Goal: Transaction & Acquisition: Obtain resource

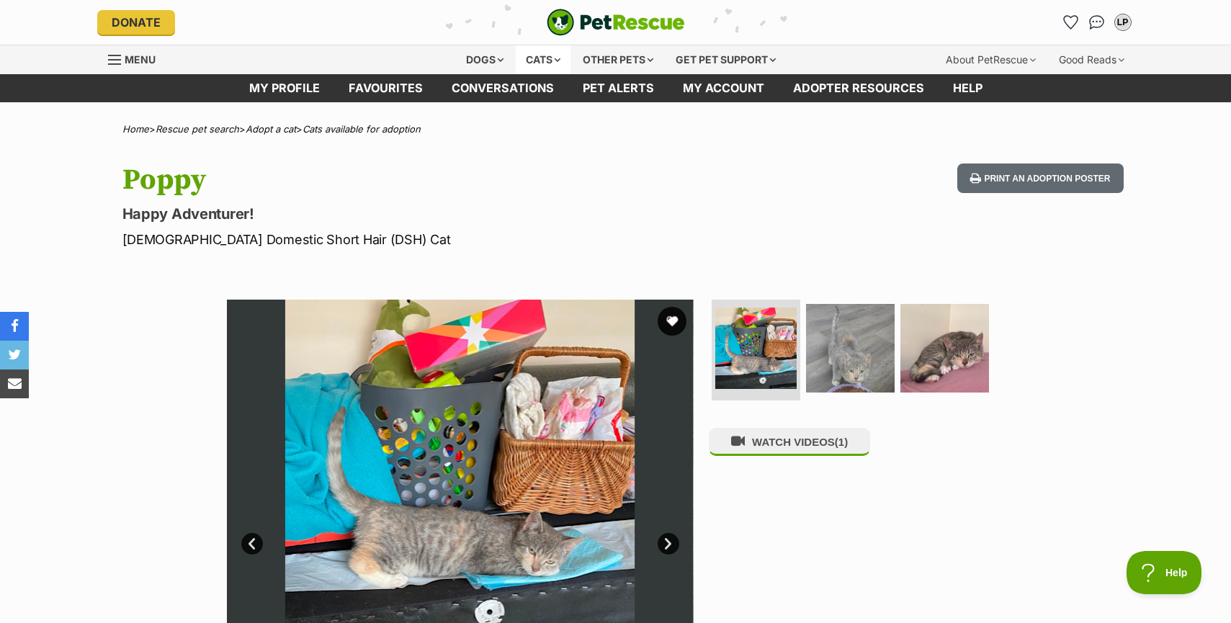
click at [550, 58] on div "Cats" at bounding box center [543, 59] width 55 height 29
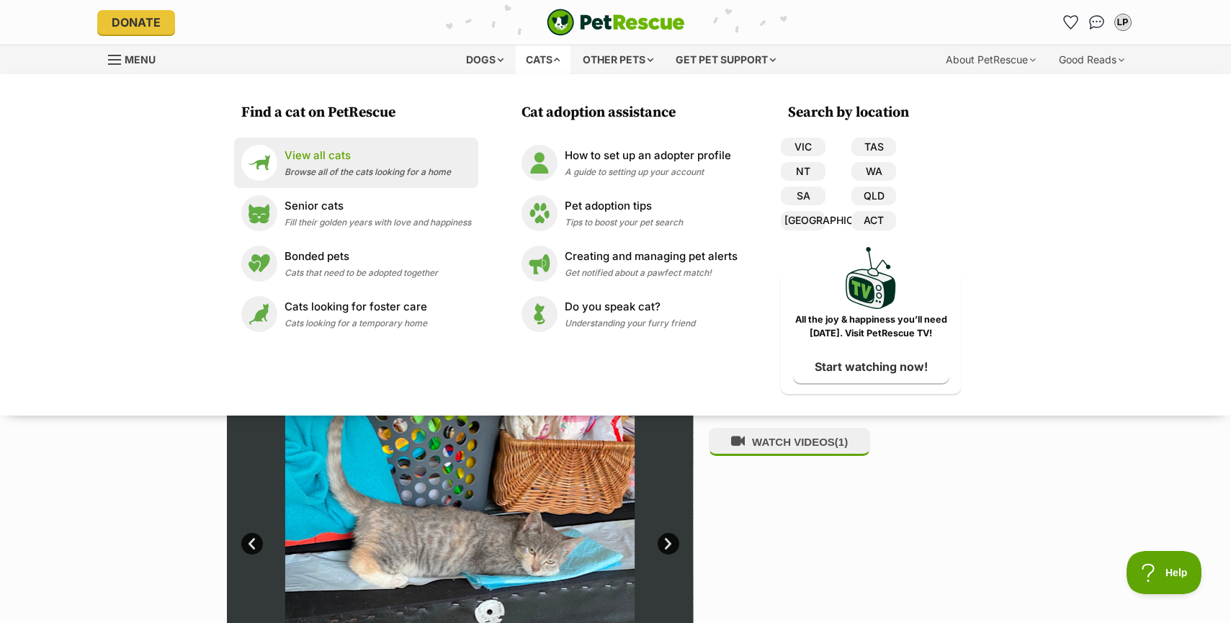
click at [335, 165] on div "View all cats Browse all of the cats looking for a home" at bounding box center [367, 163] width 166 height 31
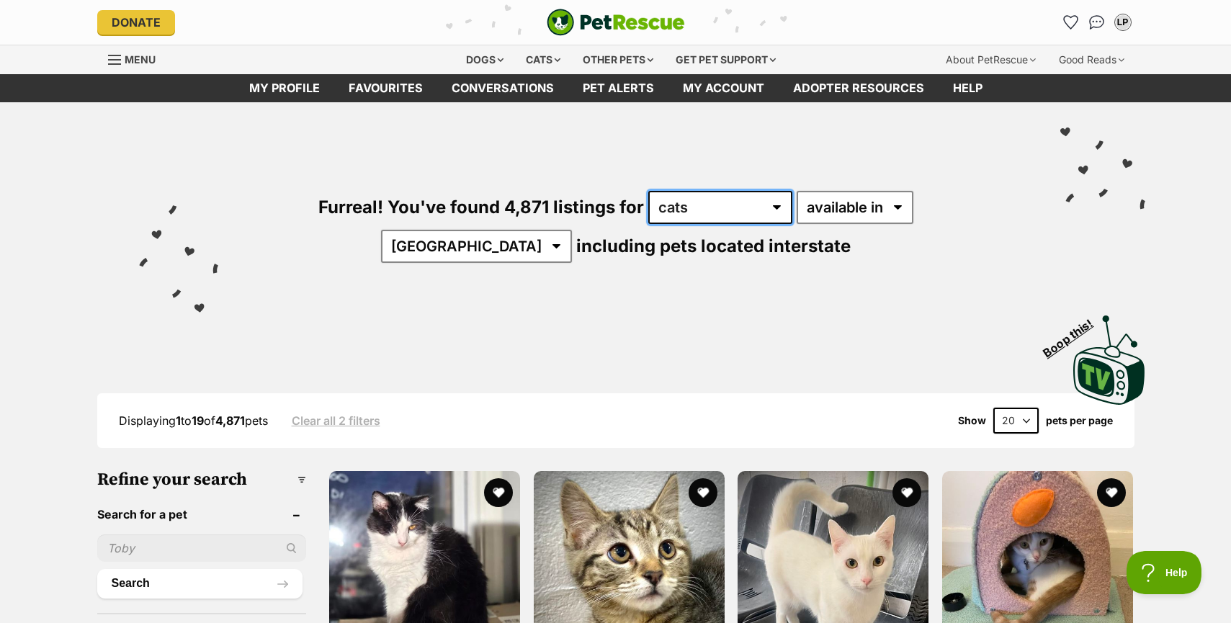
click at [688, 199] on select "any type of pet cats dogs other pets" at bounding box center [720, 207] width 144 height 33
click at [796, 221] on select "available in located in" at bounding box center [854, 207] width 117 height 33
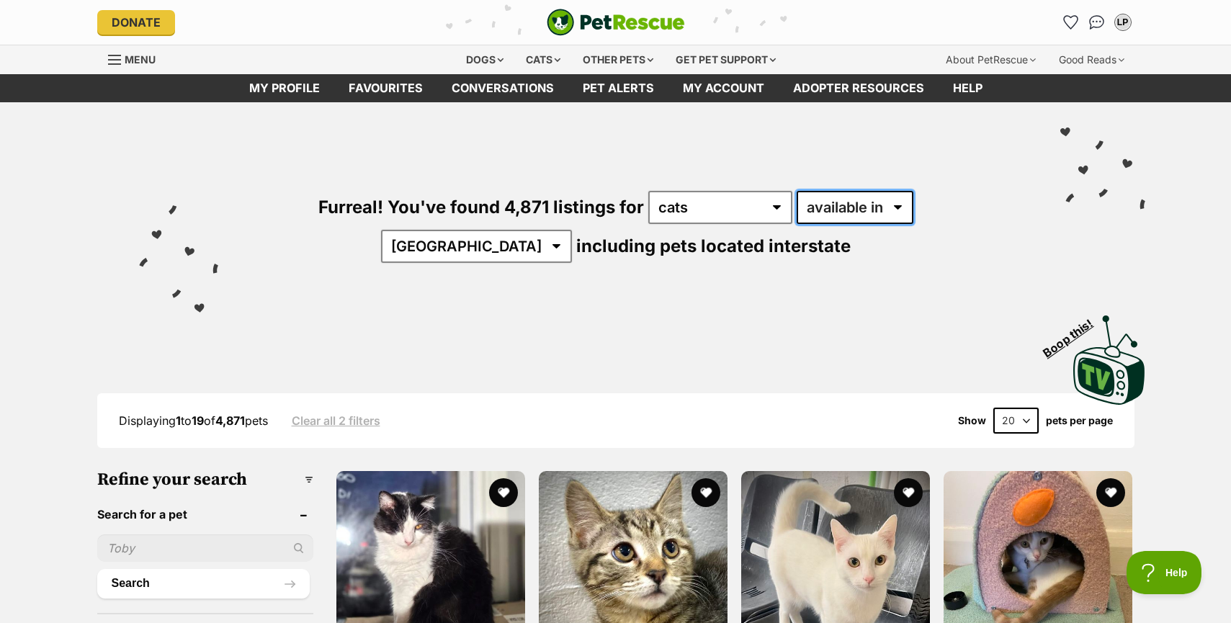
select select "disabled"
click at [796, 191] on select "available in located in" at bounding box center [854, 207] width 117 height 33
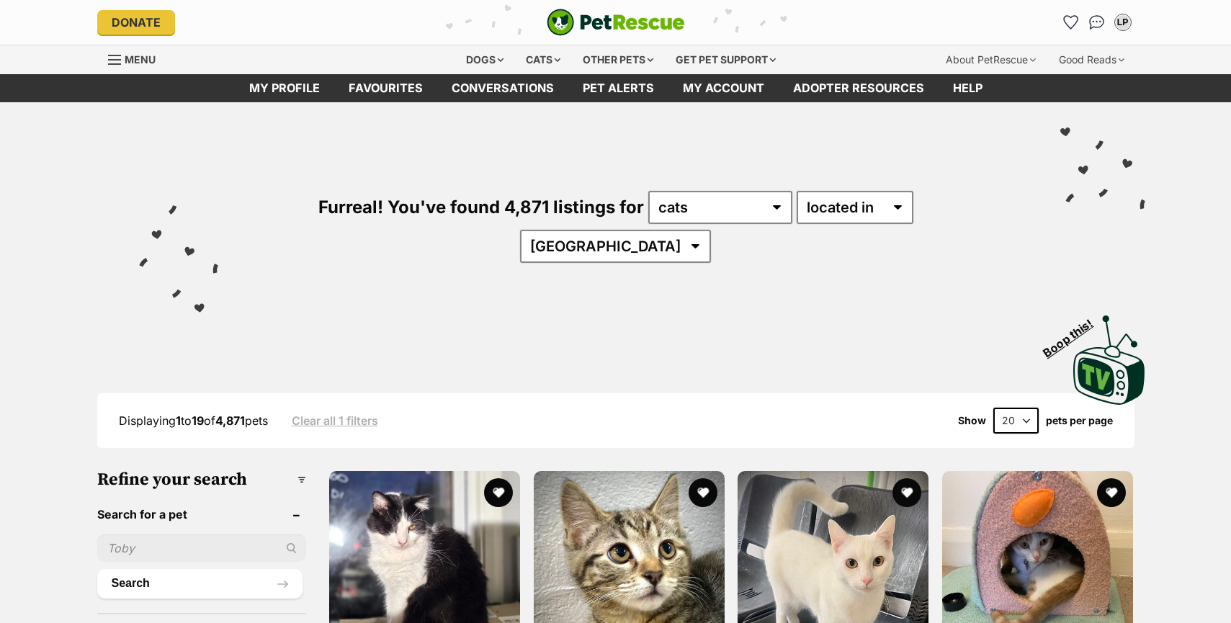
click at [711, 230] on select "Australia ACT NSW NT QLD SA TAS VIC WA" at bounding box center [615, 246] width 191 height 33
select select "VIC"
click at [711, 230] on select "Australia ACT NSW NT QLD SA TAS VIC WA" at bounding box center [615, 246] width 191 height 33
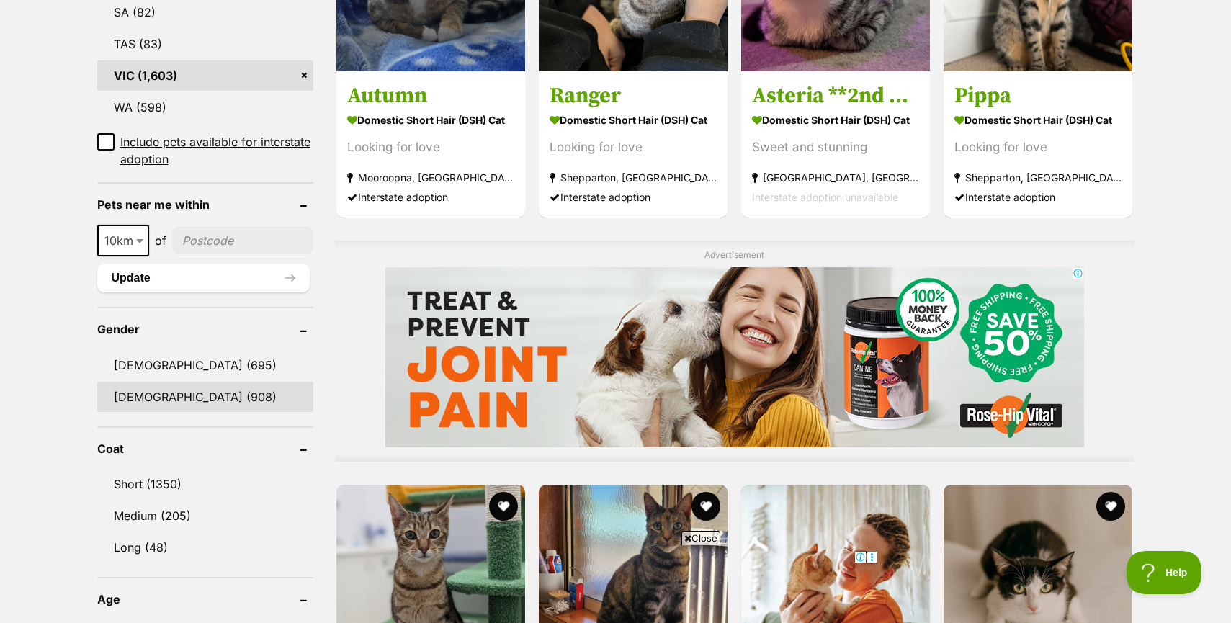
click at [136, 382] on link "Female (908)" at bounding box center [205, 397] width 216 height 30
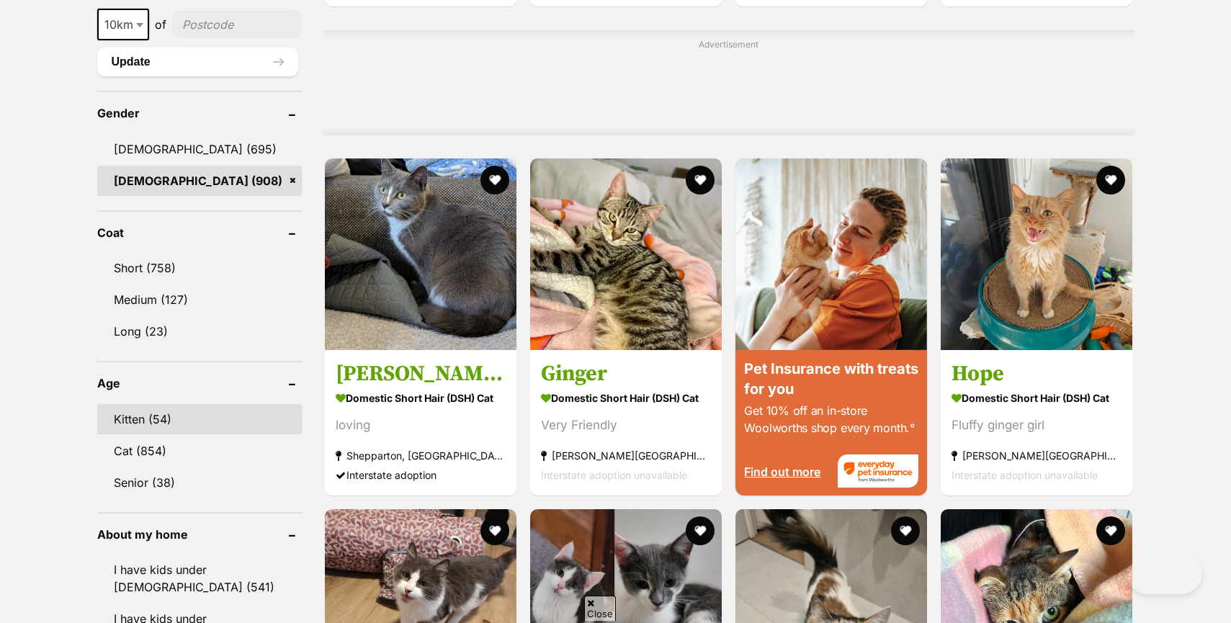
click at [131, 404] on link "Kitten (54)" at bounding box center [199, 419] width 205 height 30
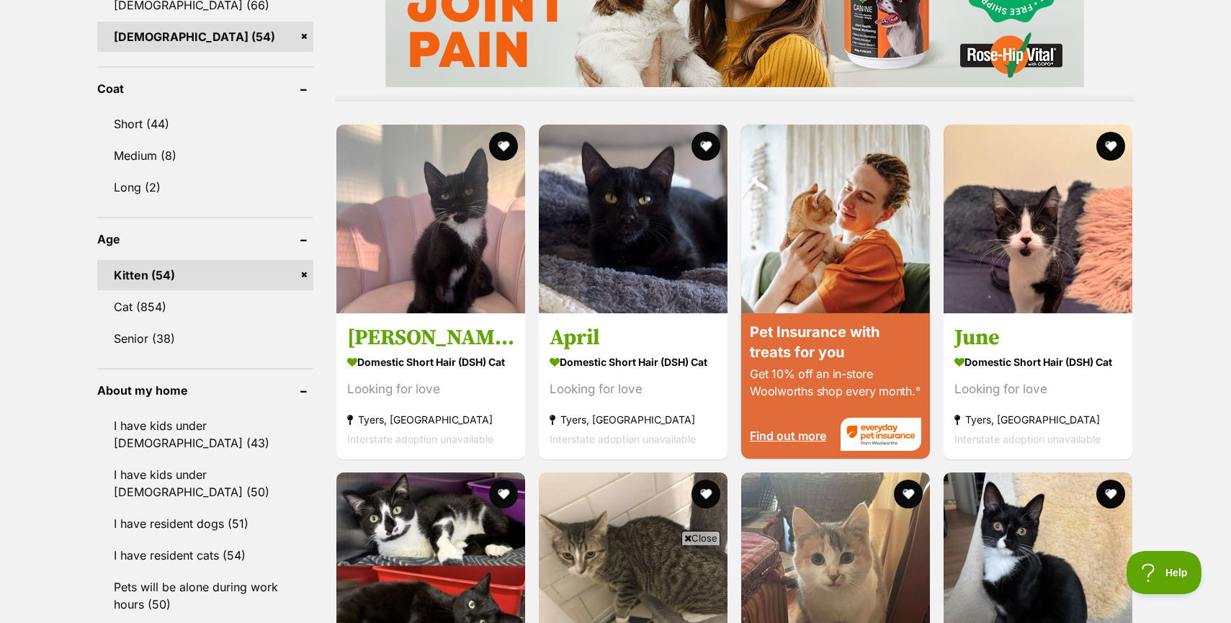
scroll to position [1512, 0]
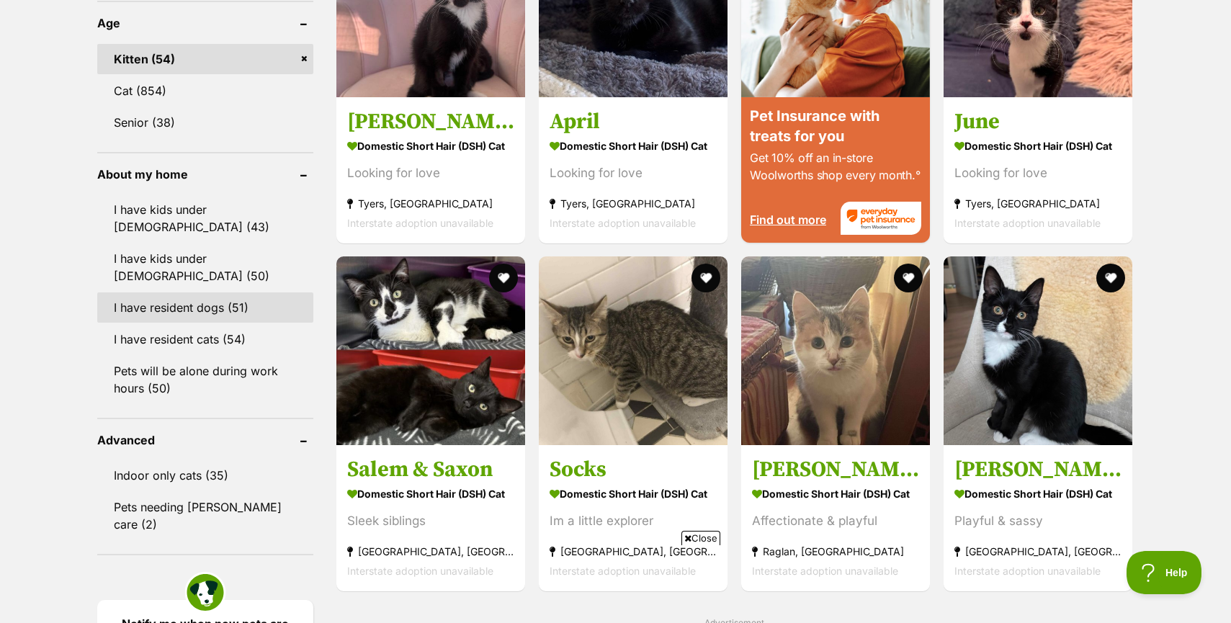
click at [197, 292] on link "I have resident dogs (51)" at bounding box center [205, 307] width 216 height 30
click at [201, 326] on link "I have resident cats (51)" at bounding box center [205, 339] width 216 height 30
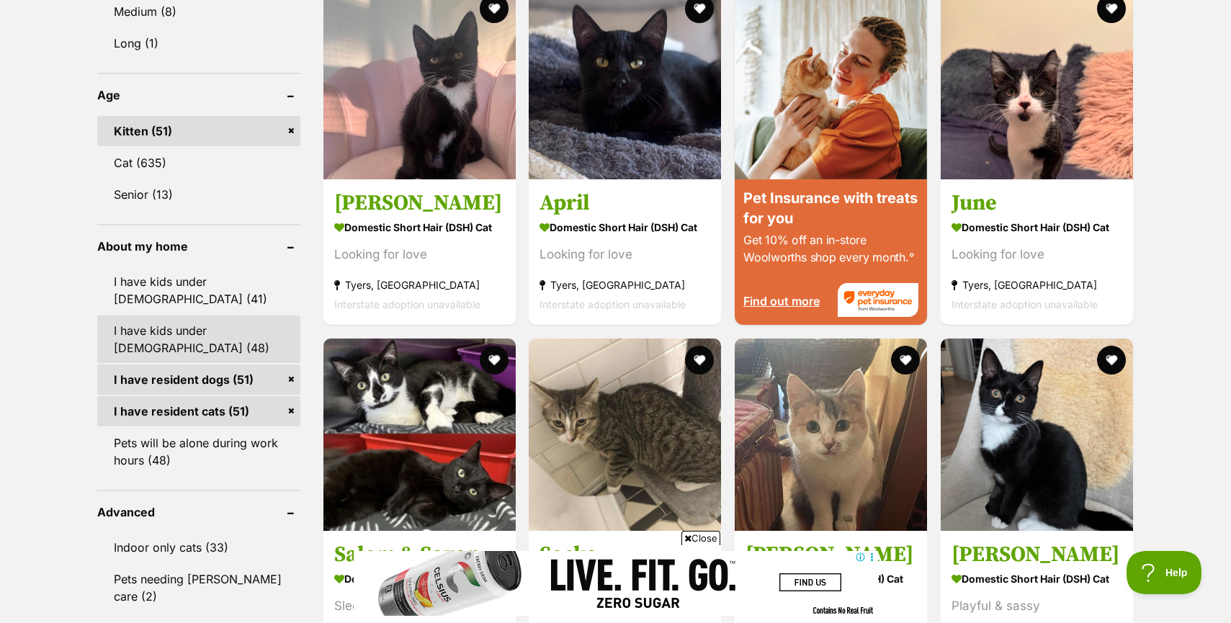
click at [193, 330] on link "I have kids under [DEMOGRAPHIC_DATA] (48)" at bounding box center [198, 339] width 203 height 48
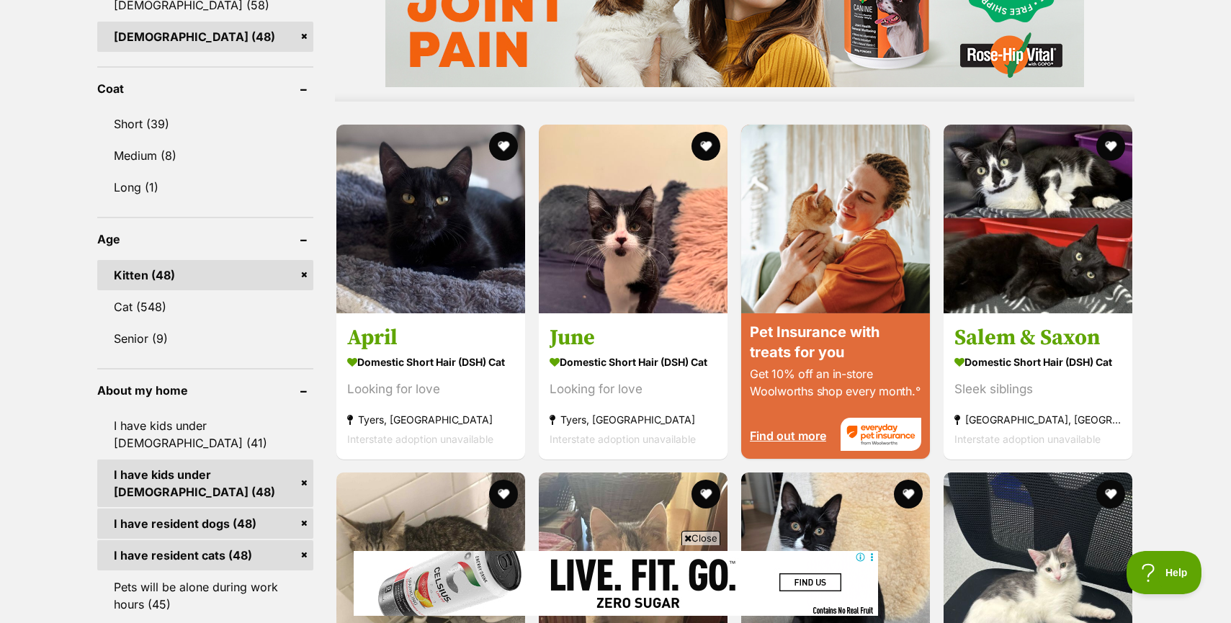
scroll to position [1584, 0]
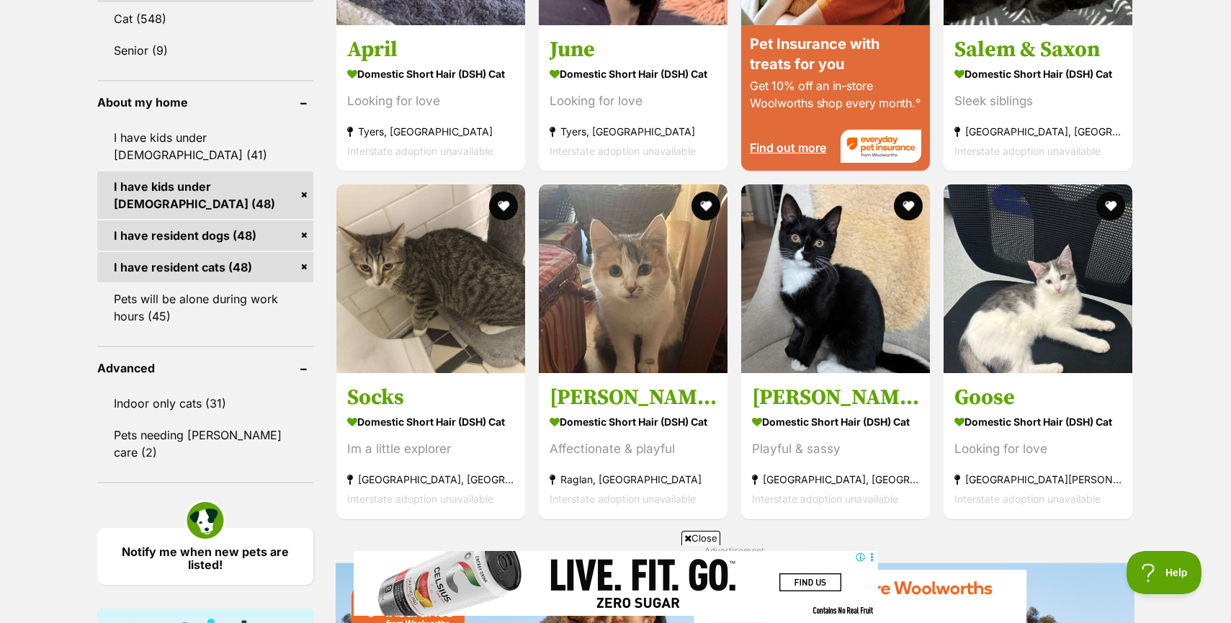
click at [703, 539] on span "Close" at bounding box center [700, 538] width 39 height 14
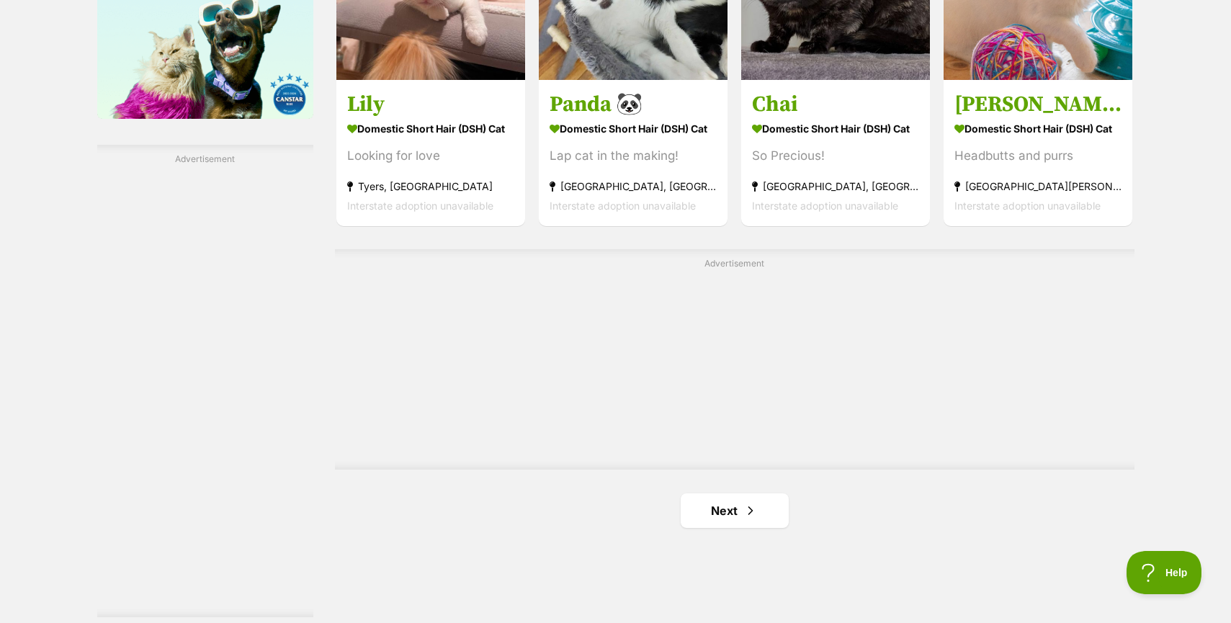
scroll to position [2664, 0]
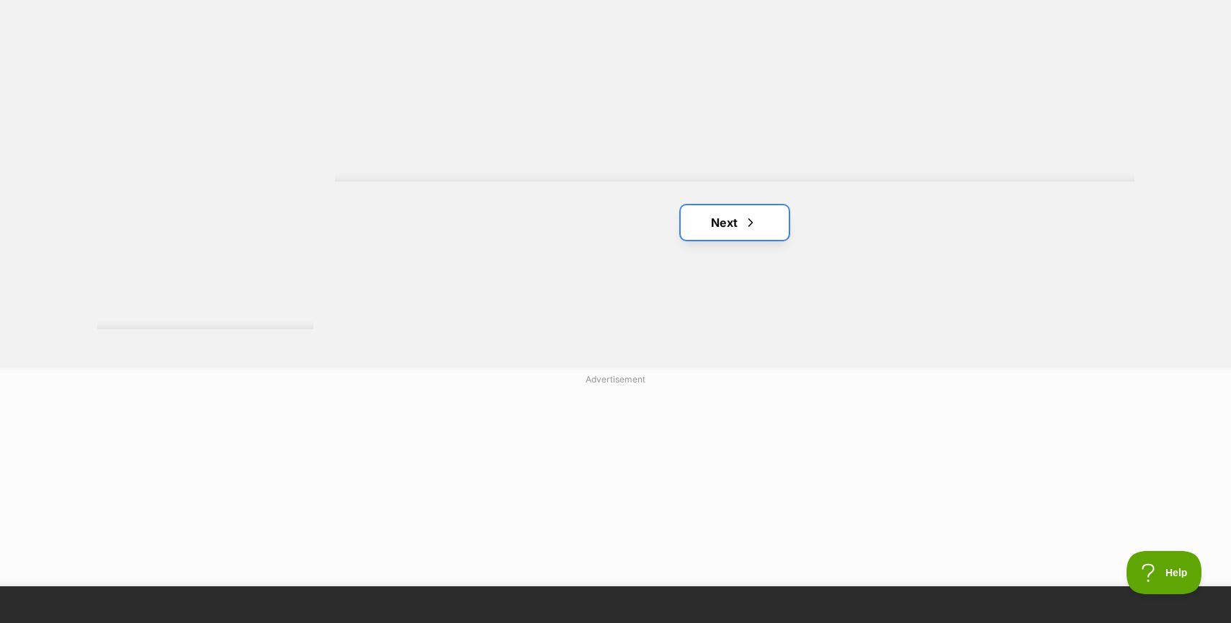
click at [736, 215] on link "Next" at bounding box center [734, 222] width 108 height 35
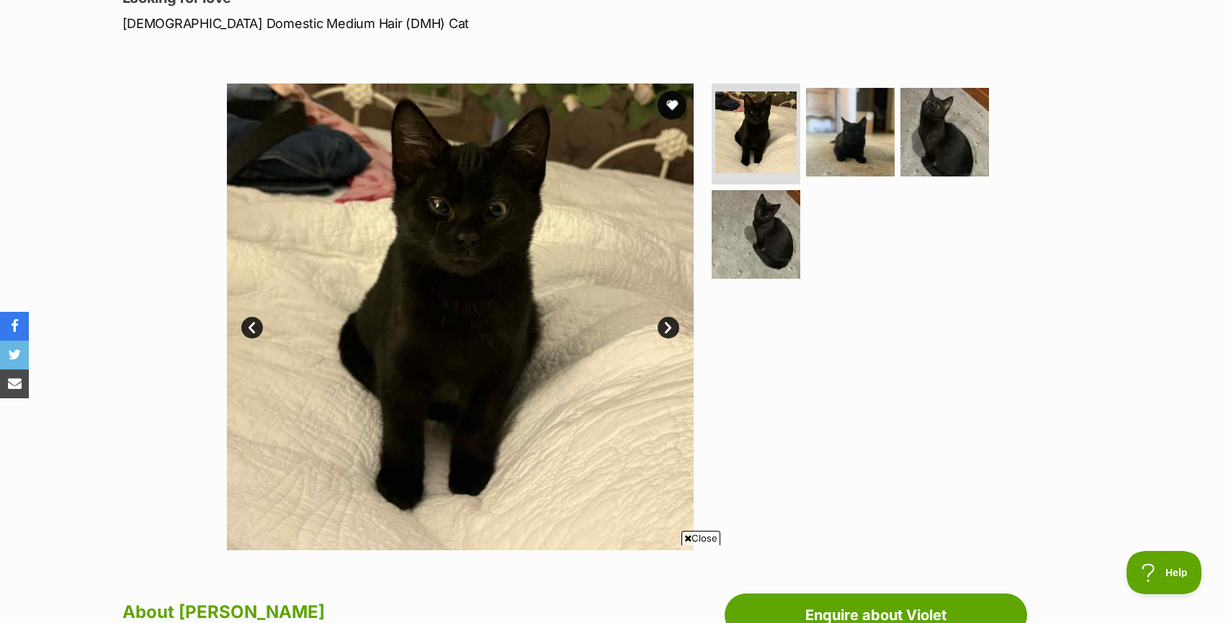
click at [673, 321] on link "Next" at bounding box center [668, 328] width 22 height 22
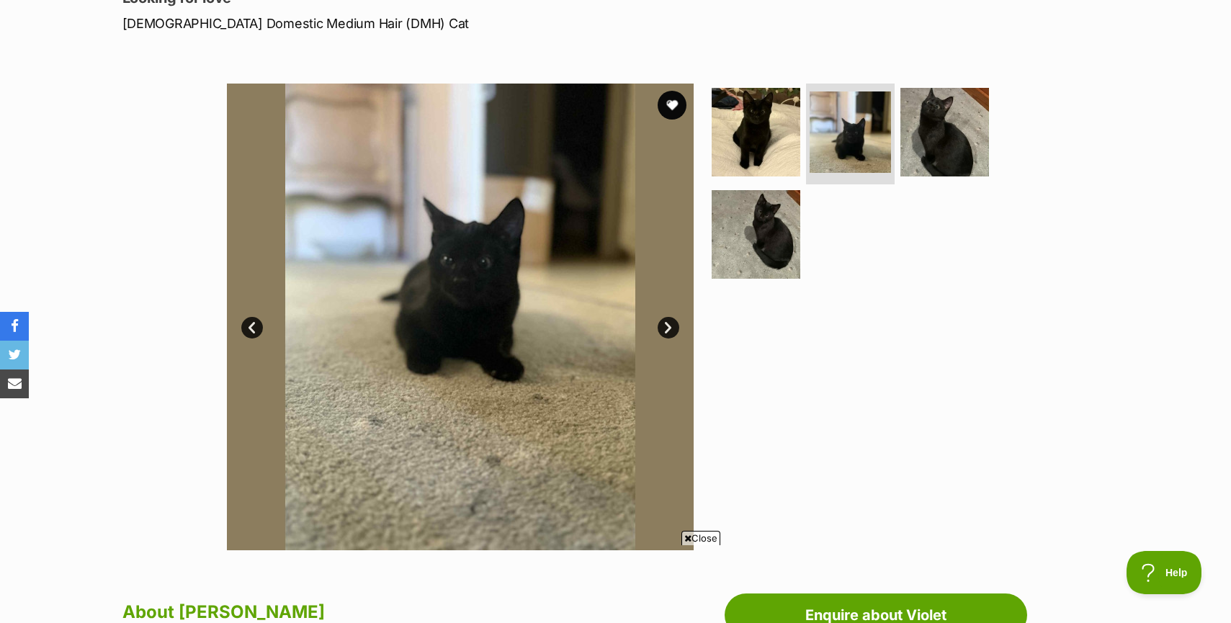
click at [673, 321] on link "Next" at bounding box center [668, 328] width 22 height 22
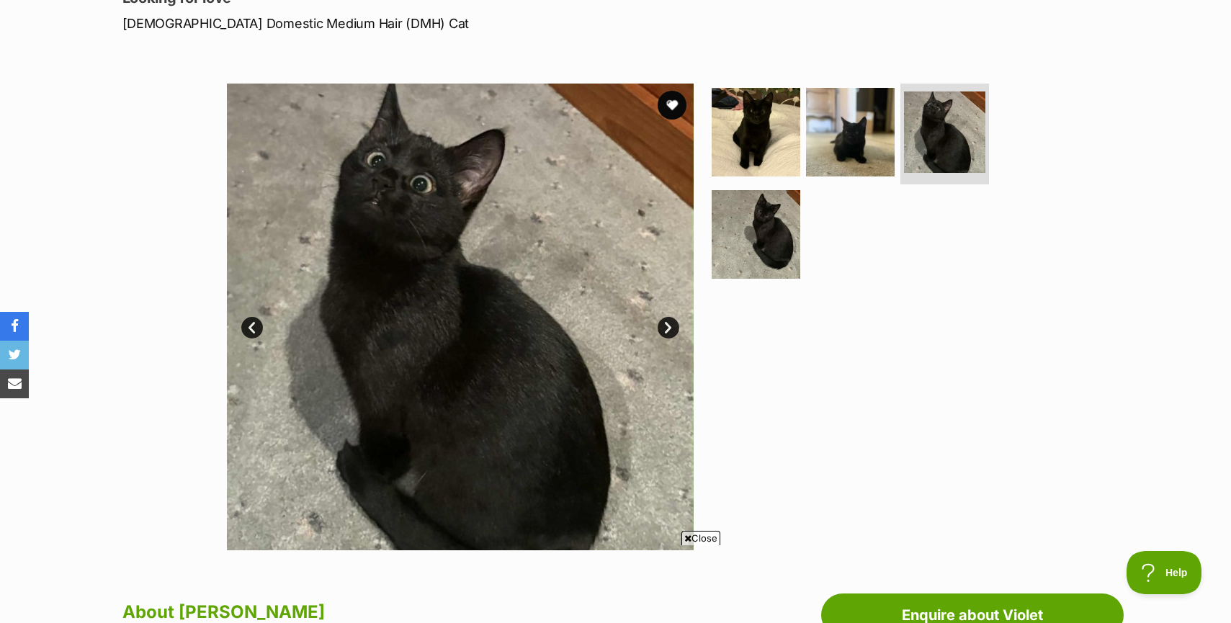
click at [673, 321] on link "Next" at bounding box center [668, 328] width 22 height 22
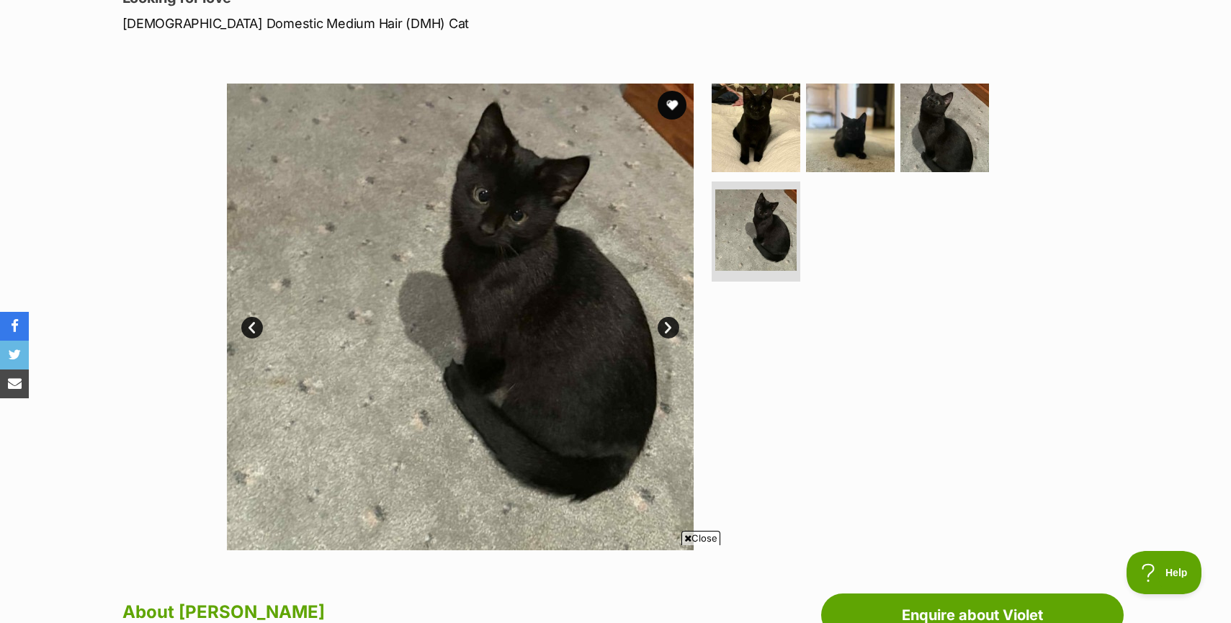
click at [673, 321] on link "Next" at bounding box center [668, 328] width 22 height 22
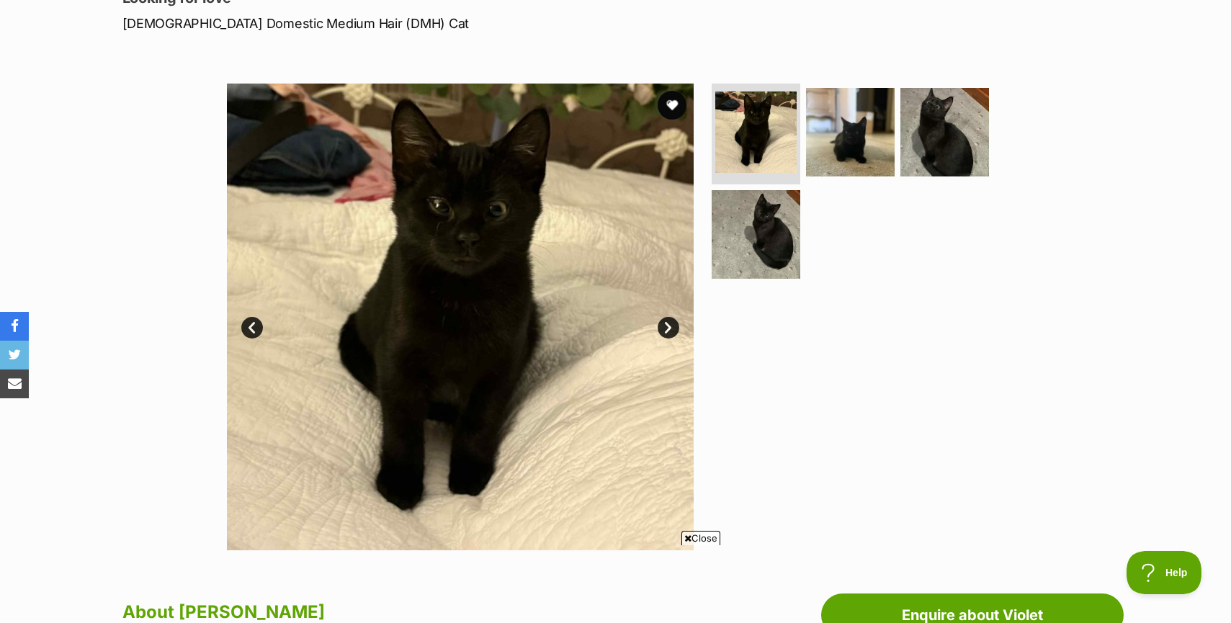
scroll to position [576, 0]
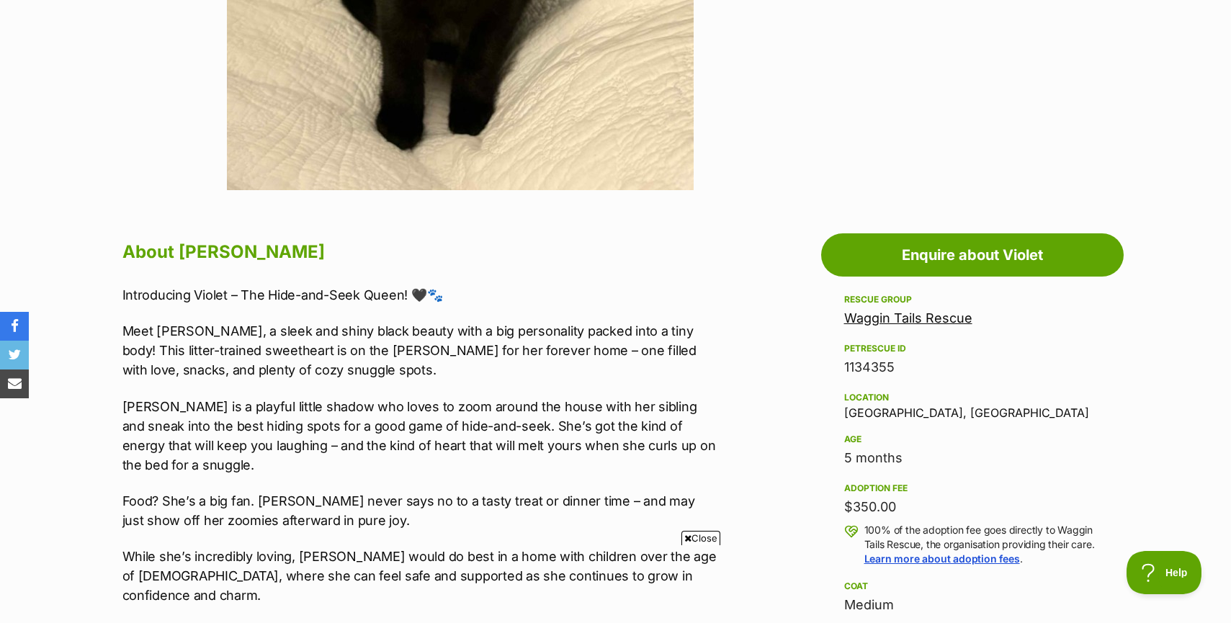
click at [693, 531] on span "Close" at bounding box center [700, 538] width 39 height 14
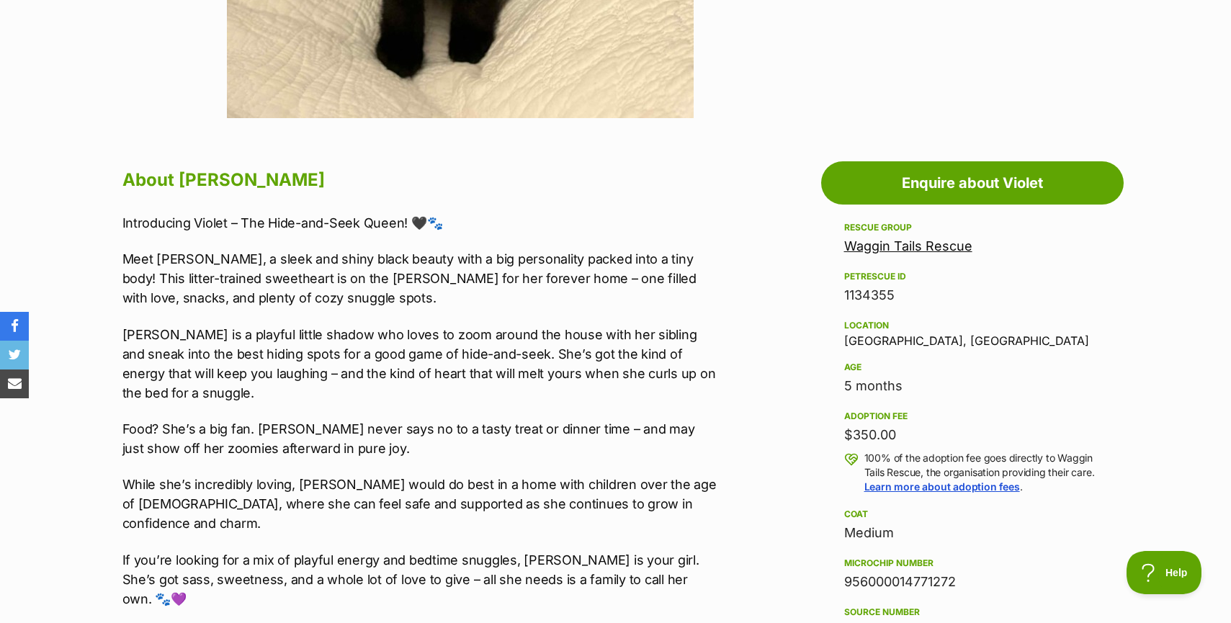
scroll to position [720, 0]
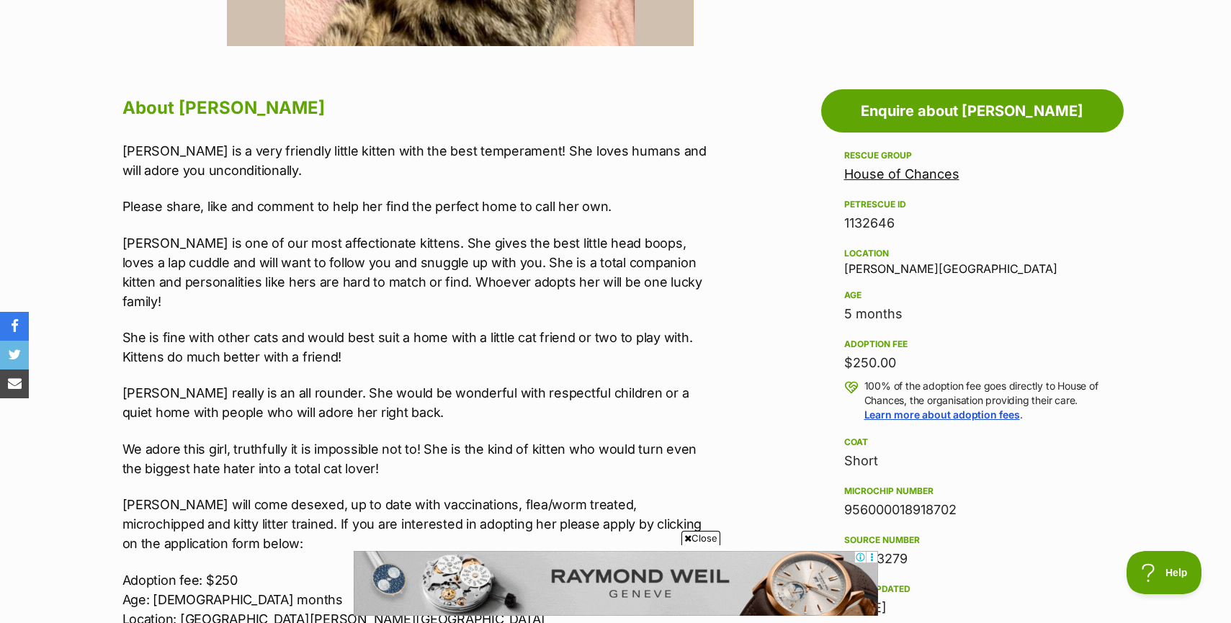
scroll to position [864, 0]
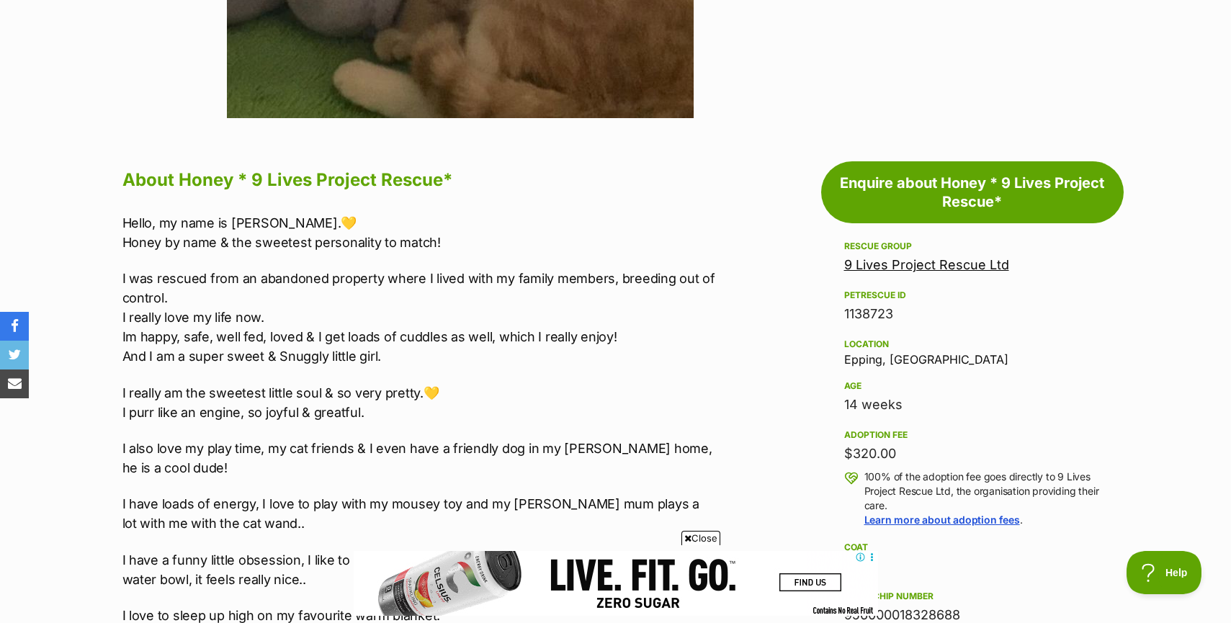
scroll to position [720, 0]
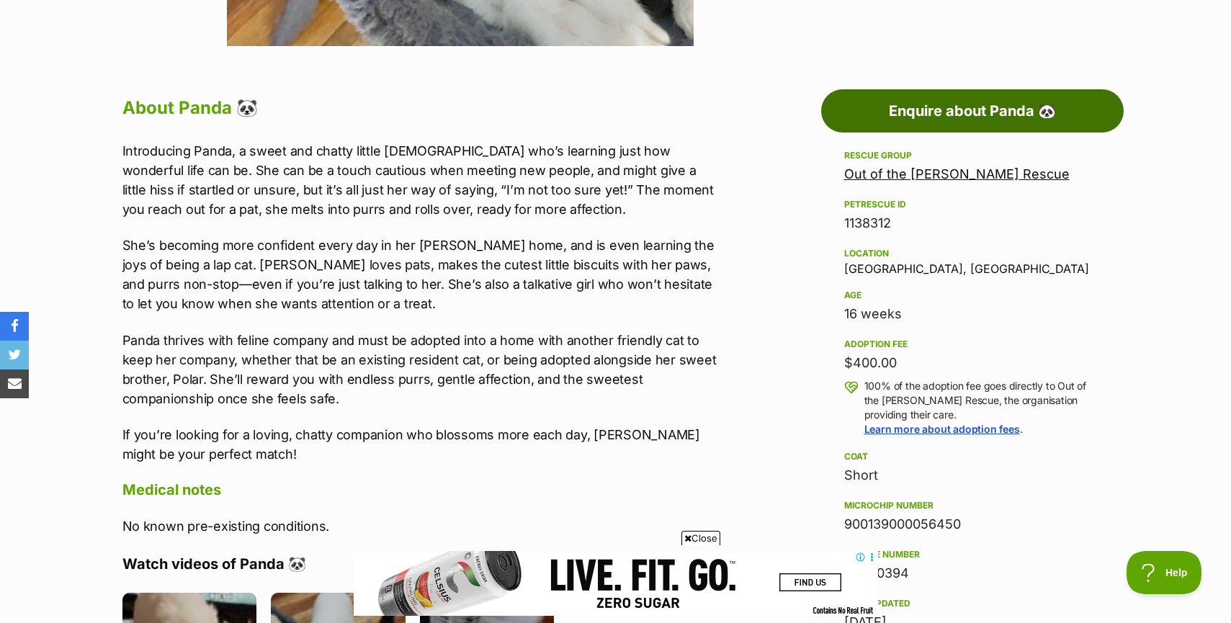
scroll to position [792, 0]
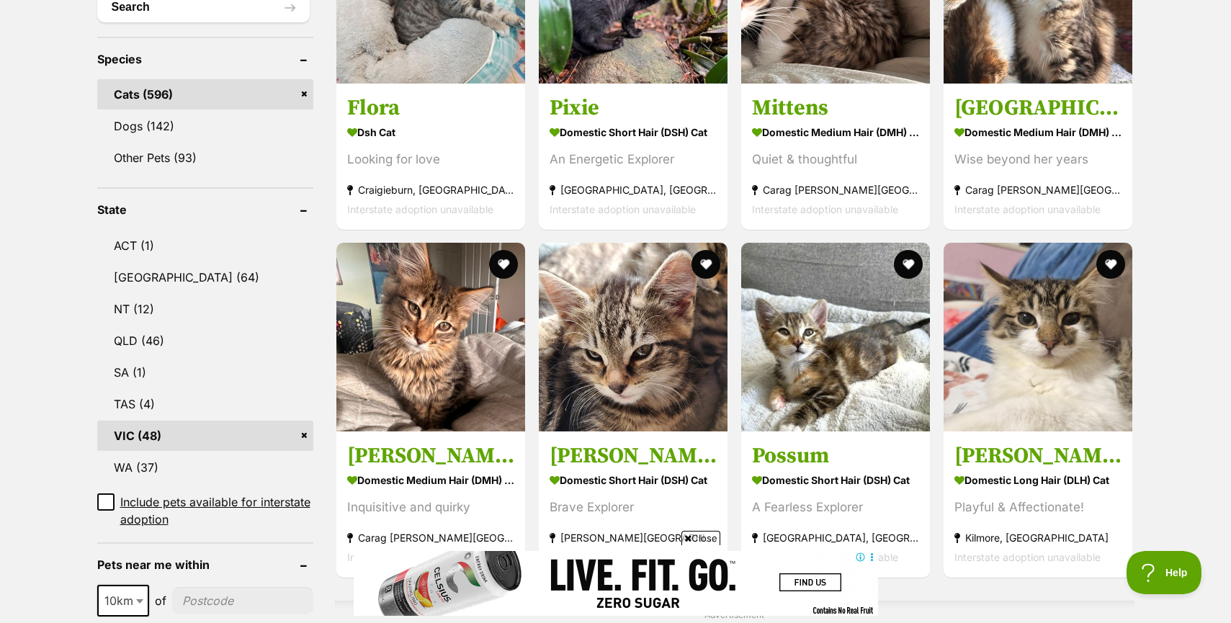
scroll to position [504, 0]
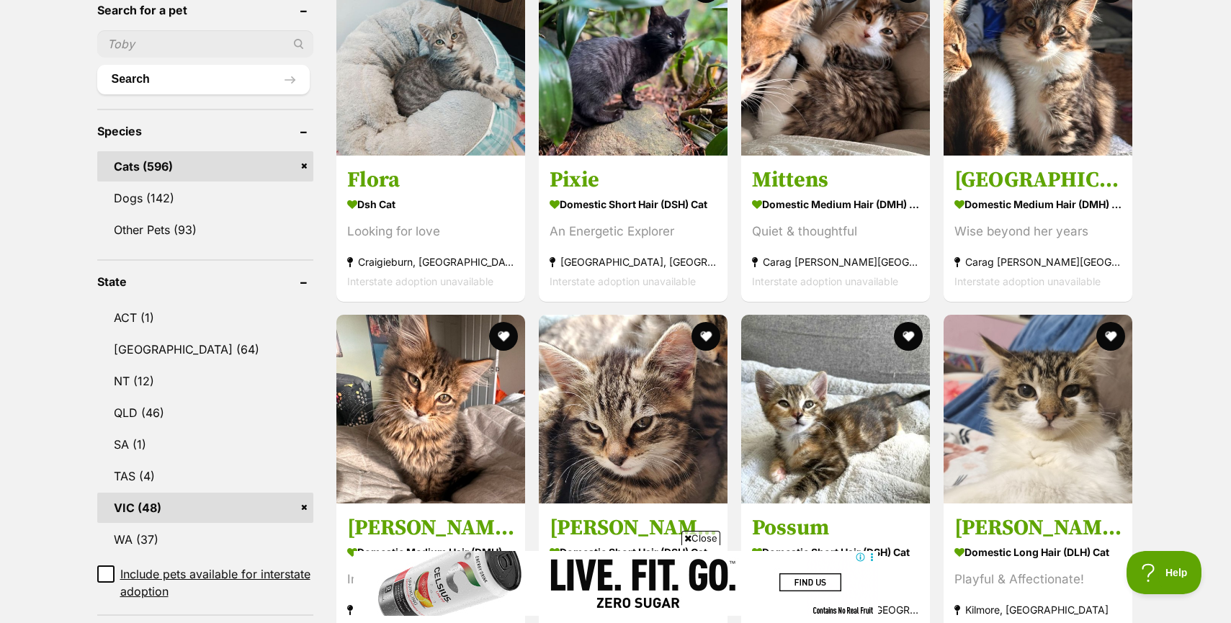
drag, startPoint x: 859, startPoint y: 40, endPoint x: 1194, endPoint y: 226, distance: 382.9
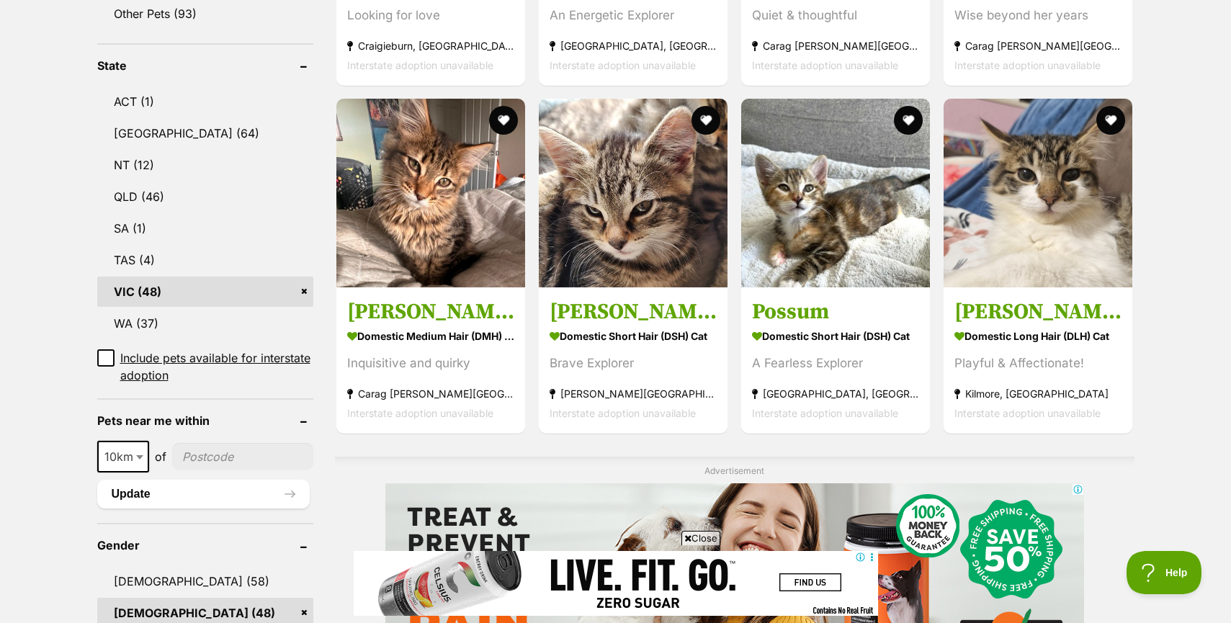
scroll to position [792, 0]
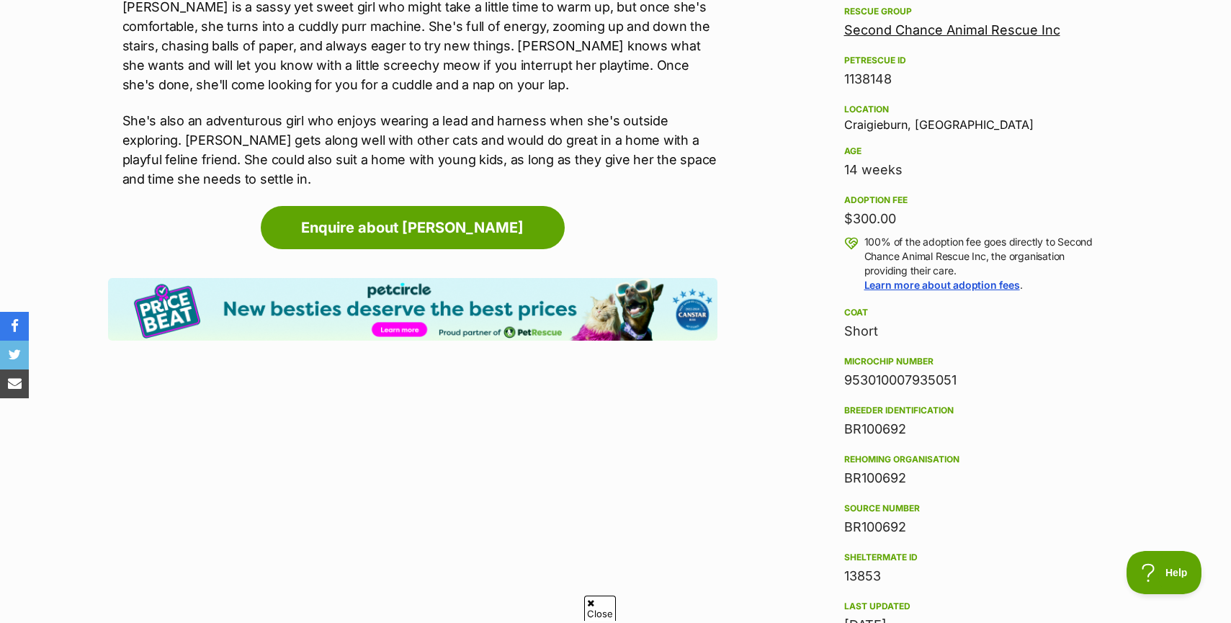
scroll to position [720, 0]
